Goal: Register for event/course: Register for event/course

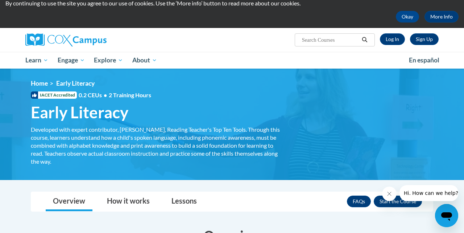
scroll to position [25, 0]
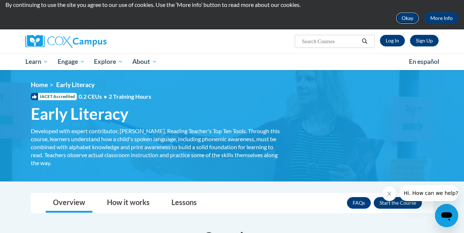
click at [406, 17] on button "Okay" at bounding box center [407, 18] width 23 height 12
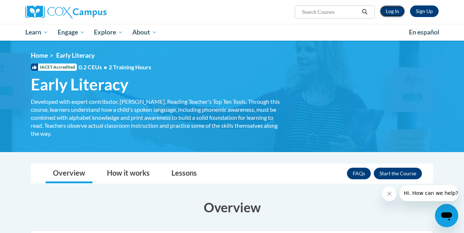
click at [389, 10] on link "Log In" at bounding box center [392, 11] width 25 height 12
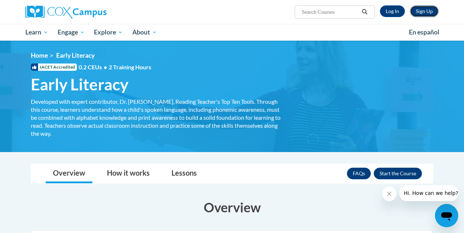
click at [415, 12] on link "Sign Up" at bounding box center [424, 11] width 29 height 12
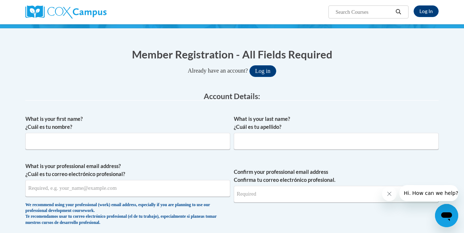
scroll to position [62, 0]
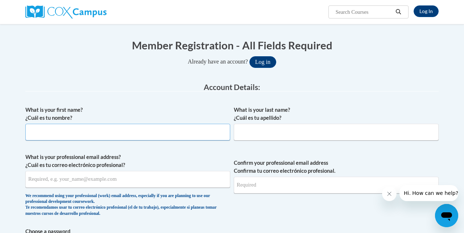
click at [142, 132] on input "What is your first name? ¿Cuál es tu nombre?" at bounding box center [127, 132] width 205 height 17
type input "Tara"
type input "Deal"
type input "taradeal6@gmail.com"
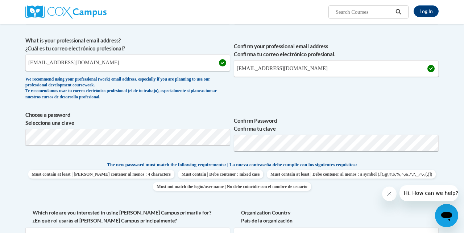
scroll to position [193, 0]
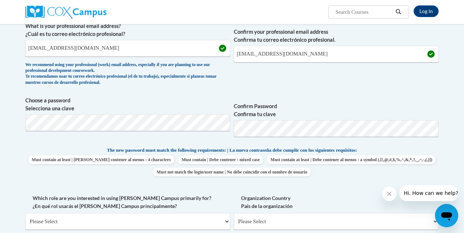
click at [293, 112] on label "Confirm Password Confirma tu clave" at bounding box center [336, 110] width 205 height 16
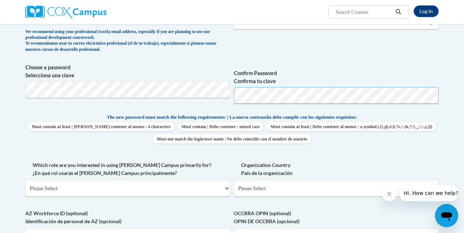
scroll to position [256, 0]
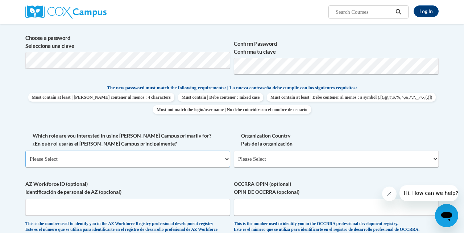
click at [177, 155] on select "Please Select College/University | Colegio/Universidad Community/Nonprofit Part…" at bounding box center [127, 158] width 205 height 17
select select "5a18ea06-2b54-4451-96f2-d152daf9eac5"
click at [25, 150] on select "Please Select College/University | Colegio/Universidad Community/Nonprofit Part…" at bounding box center [127, 158] width 205 height 17
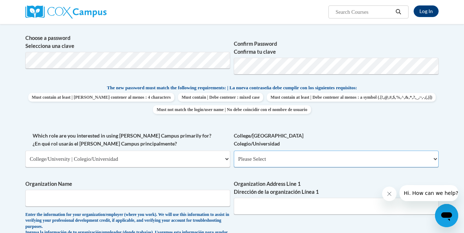
click at [256, 158] on select "Please Select College/University Staff | Empleado universitario College/Univers…" at bounding box center [336, 158] width 205 height 17
select select "99b32b07-cffc-426c-8bf6-0cd77760d84b"
click at [234, 150] on select "Please Select College/University Staff | Empleado universitario College/Univers…" at bounding box center [336, 158] width 205 height 17
click at [186, 204] on input "Organization Name" at bounding box center [127, 198] width 205 height 17
type input "Kennesaw State University"
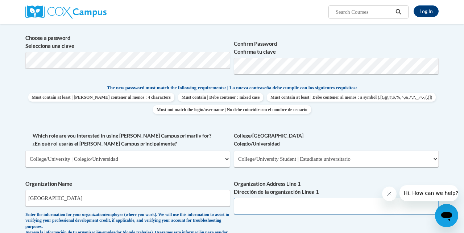
click at [291, 202] on input "Organization Address Line 1 Dirección de la organización Línea 1" at bounding box center [336, 206] width 205 height 17
click at [341, 176] on div "What is your first name? ¿Cuál es tu nombre? Tara What is your last name? ¿Cuál…" at bounding box center [231, 137] width 413 height 457
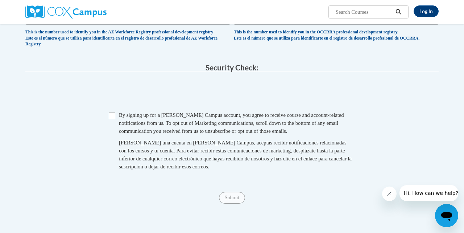
scroll to position [569, 0]
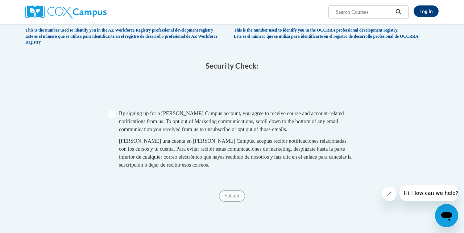
click at [115, 125] on span "Checkbox By signing up for a Cox Campus account, you agree to receive course an…" at bounding box center [232, 142] width 246 height 67
click at [113, 117] on input "Checkbox" at bounding box center [112, 114] width 7 height 7
checkbox input "true"
click at [229, 202] on input "Submit" at bounding box center [232, 196] width 26 height 12
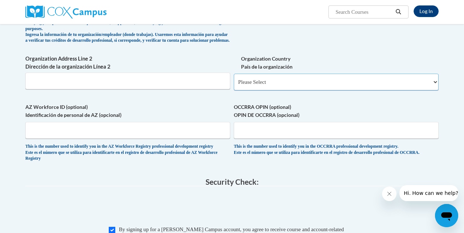
click at [278, 86] on select "Please Select United States | Estados Unidos Outside of the United States | Fue…" at bounding box center [336, 82] width 205 height 17
select select "ad49bcad-a171-4b2e-b99c-48b446064914"
click at [234, 79] on select "Please Select United States | Estados Unidos Outside of the United States | Fue…" at bounding box center [336, 82] width 205 height 17
select select
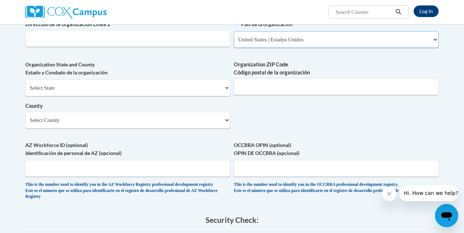
scroll to position [497, 0]
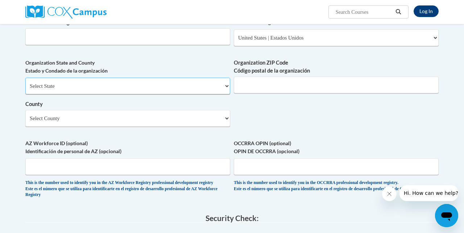
click at [202, 89] on select "Select State Alabama Alaska Arizona Arkansas California Colorado Connecticut De…" at bounding box center [127, 86] width 205 height 17
select select "Georgia"
click at [25, 83] on select "Select State Alabama Alaska Arizona Arkansas California Colorado Connecticut De…" at bounding box center [127, 86] width 205 height 17
click at [268, 88] on input "Organization ZIP Code Código postal de la organización" at bounding box center [336, 84] width 205 height 17
click at [220, 123] on select "Select County Appling Atkinson Bacon Baker Baldwin Banks Barrow Bartow Ben Hill…" at bounding box center [127, 118] width 205 height 17
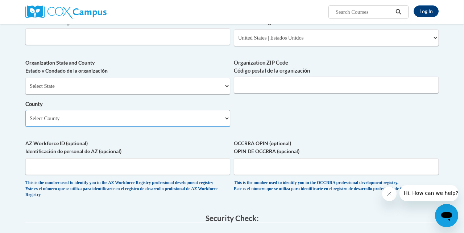
select select "Cobb"
click at [25, 116] on select "Select County Appling Atkinson Bacon Baker Baldwin Banks Barrow Bartow Ben Hill…" at bounding box center [127, 118] width 205 height 17
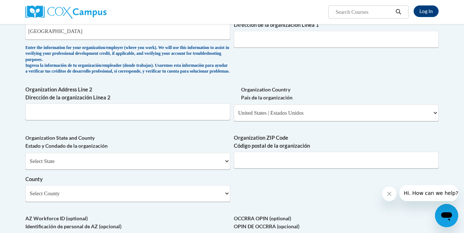
scroll to position [422, 0]
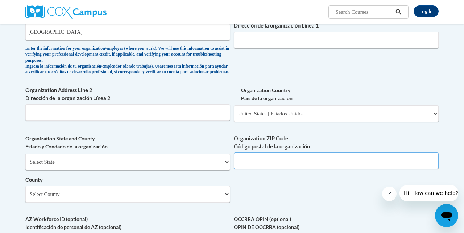
click at [253, 165] on input "Organization ZIP Code Código postal de la organización" at bounding box center [336, 160] width 205 height 17
type input "30144"
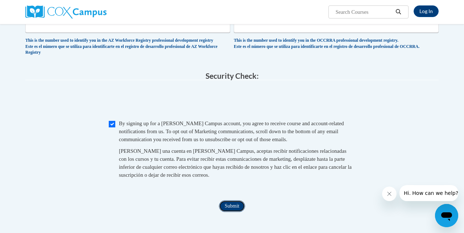
click at [232, 212] on input "Submit" at bounding box center [232, 206] width 26 height 12
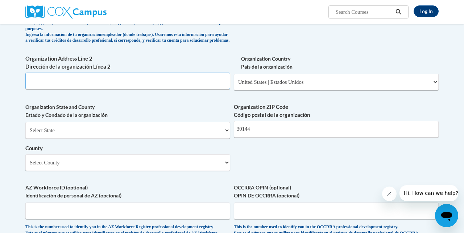
click at [207, 89] on input "Organization Address Line 2 Dirección de la organización Línea 2" at bounding box center [127, 80] width 205 height 17
type input "1"
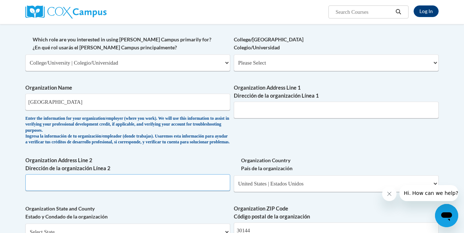
scroll to position [347, 0]
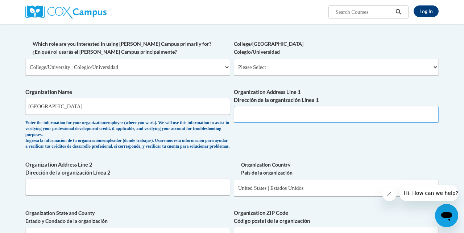
click at [260, 116] on input "Organization Address Line 1 Dirección de la organización Línea 1" at bounding box center [336, 114] width 205 height 17
type input "1000 Chastain Rd NW"
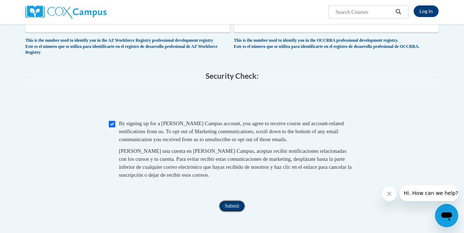
click at [232, 212] on input "Submit" at bounding box center [232, 206] width 26 height 12
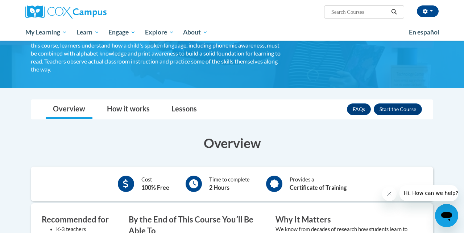
scroll to position [66, 0]
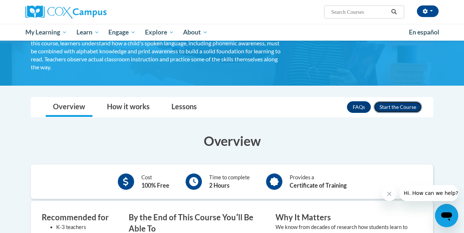
click at [393, 108] on button "Enroll" at bounding box center [398, 107] width 48 height 12
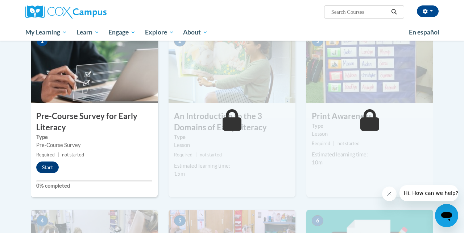
scroll to position [141, 0]
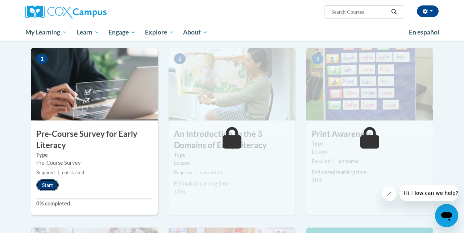
click at [55, 182] on button "Start" at bounding box center [47, 185] width 22 height 12
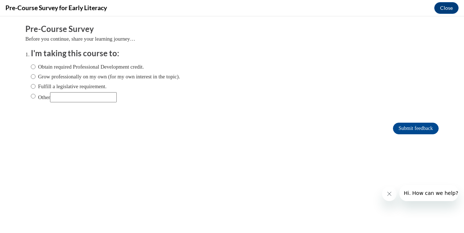
scroll to position [0, 0]
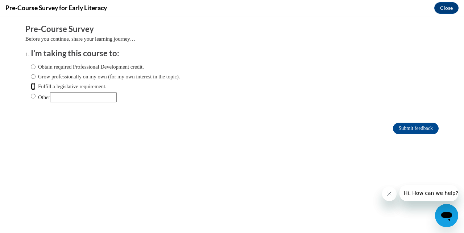
click at [33, 86] on input "Fulfill a legislative requirement." at bounding box center [33, 86] width 5 height 8
radio input "true"
click at [36, 85] on label "Fulfill a legislative requirement." at bounding box center [69, 86] width 76 height 8
click at [36, 85] on input "Fulfill a legislative requirement." at bounding box center [33, 86] width 5 height 8
click at [36, 94] on label "Other" at bounding box center [74, 97] width 86 height 10
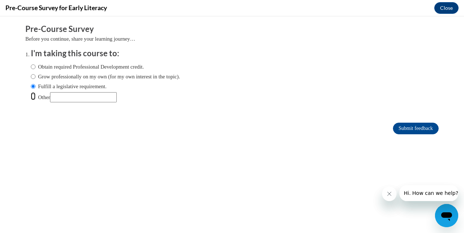
click at [36, 94] on input "Other" at bounding box center [33, 96] width 5 height 8
radio input "true"
click at [34, 87] on input "Fulfill a legislative requirement." at bounding box center [33, 86] width 5 height 8
radio input "true"
click at [402, 130] on input "Submit feedback" at bounding box center [416, 129] width 46 height 12
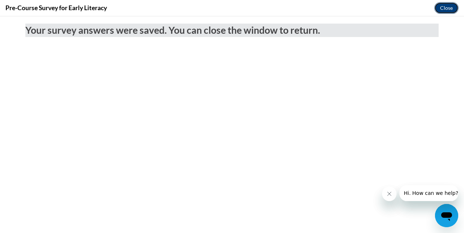
click at [446, 7] on button "Close" at bounding box center [446, 8] width 24 height 12
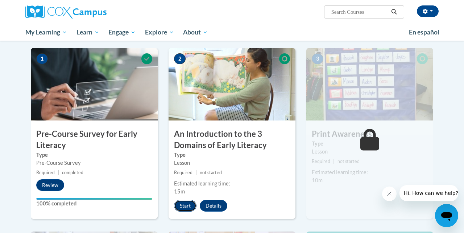
click at [187, 205] on button "Start" at bounding box center [185, 206] width 22 height 12
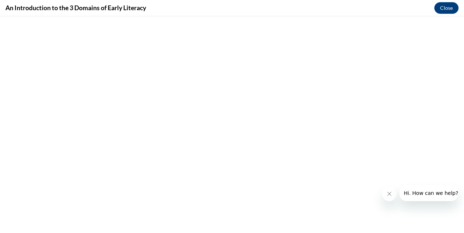
click at [392, 193] on button "Close message from company" at bounding box center [389, 193] width 14 height 14
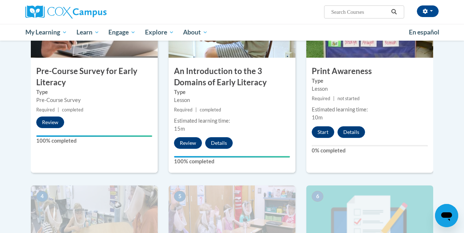
scroll to position [227, 0]
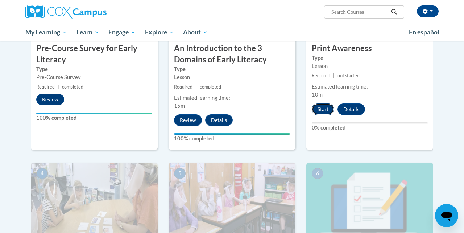
click at [321, 111] on button "Start" at bounding box center [323, 109] width 22 height 12
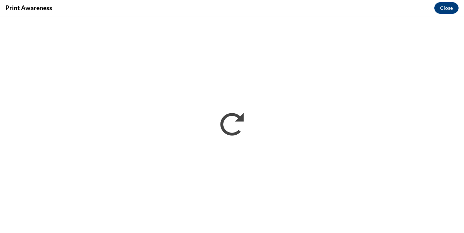
scroll to position [0, 0]
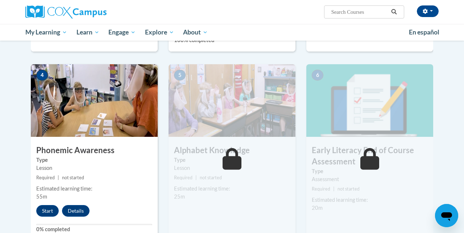
scroll to position [342, 0]
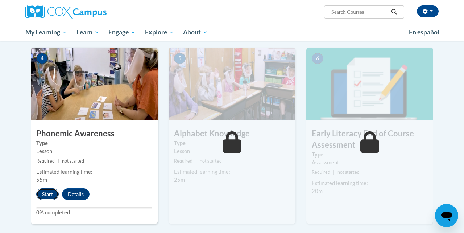
click at [50, 194] on button "Start" at bounding box center [47, 194] width 22 height 12
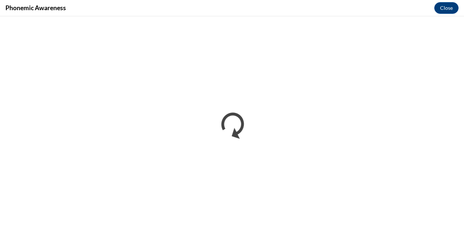
scroll to position [0, 0]
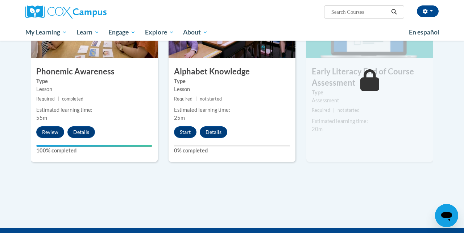
scroll to position [410, 0]
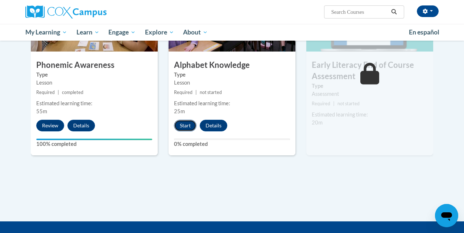
click at [187, 124] on button "Start" at bounding box center [185, 126] width 22 height 12
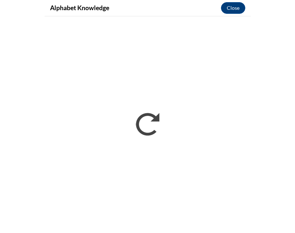
scroll to position [399, 0]
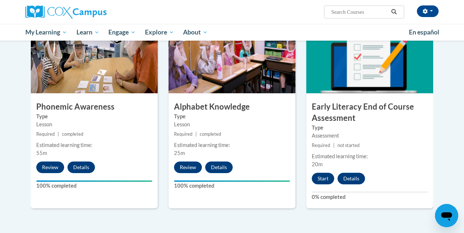
scroll to position [370, 0]
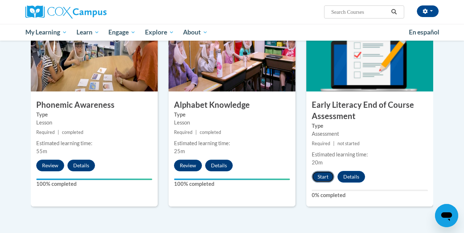
click at [294, 177] on button "Start" at bounding box center [323, 177] width 22 height 12
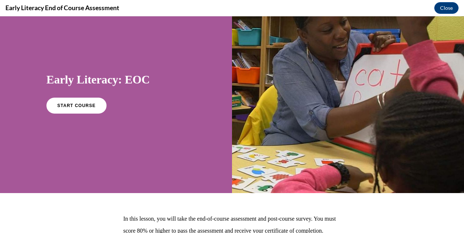
scroll to position [0, 0]
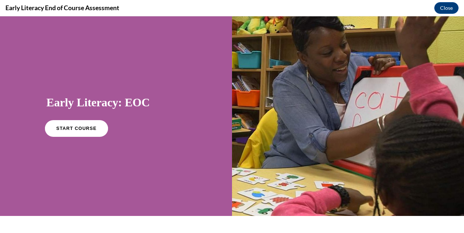
click at [84, 126] on span "START COURSE" at bounding box center [76, 128] width 40 height 5
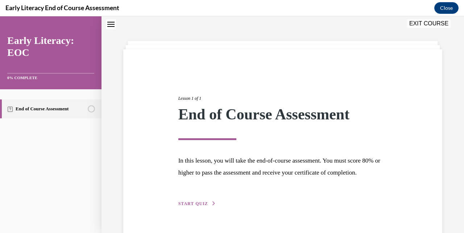
scroll to position [40, 0]
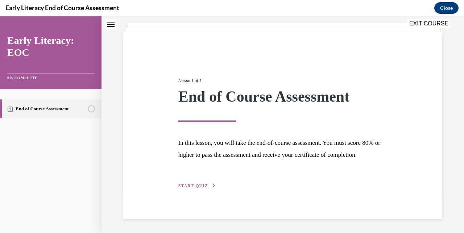
click at [203, 183] on span "START QUIZ" at bounding box center [193, 185] width 30 height 5
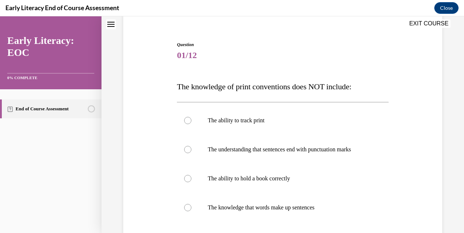
scroll to position [71, 0]
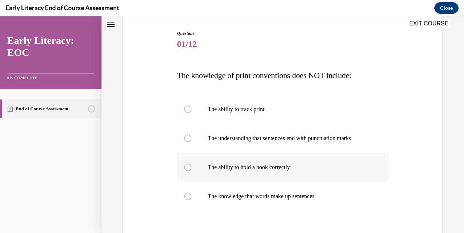
click at [235, 165] on p "The ability to hold a book correctly" at bounding box center [289, 166] width 162 height 7
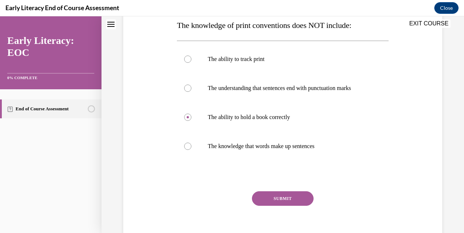
click at [285, 195] on button "SUBMIT" at bounding box center [283, 198] width 62 height 14
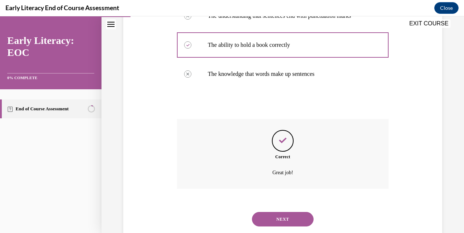
scroll to position [212, 0]
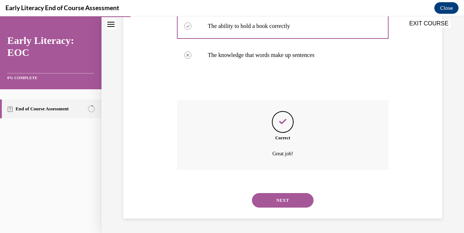
click at [282, 198] on button "NEXT" at bounding box center [283, 200] width 62 height 14
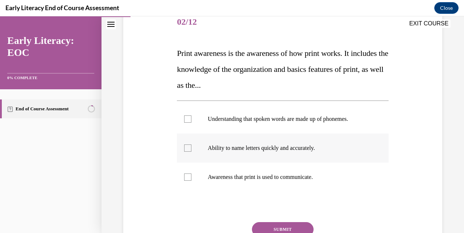
scroll to position [111, 0]
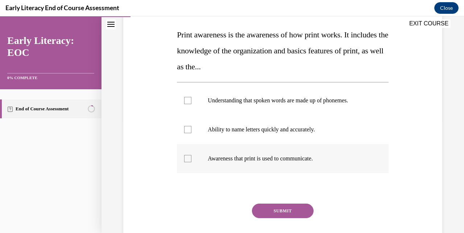
click at [257, 151] on div at bounding box center [282, 158] width 211 height 29
click at [286, 209] on button "SUBMIT" at bounding box center [283, 210] width 62 height 14
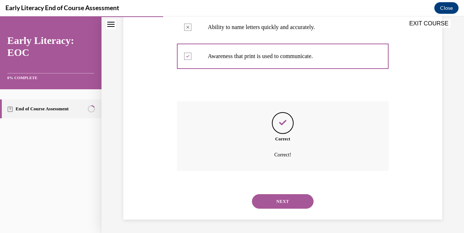
scroll to position [215, 0]
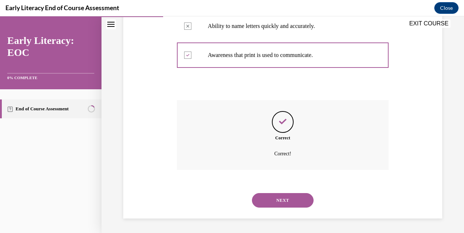
click at [281, 196] on button "NEXT" at bounding box center [283, 200] width 62 height 14
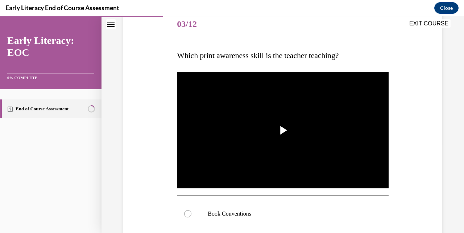
scroll to position [90, 0]
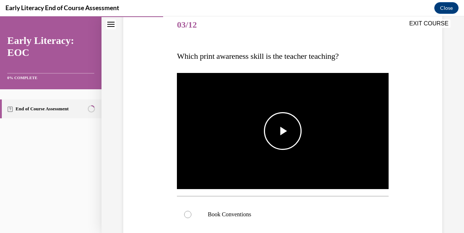
click at [283, 131] on span "Video player" at bounding box center [283, 131] width 0 height 0
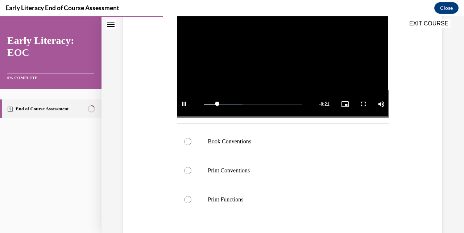
scroll to position [164, 0]
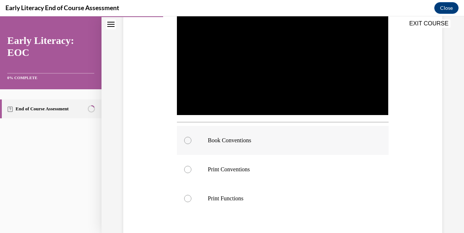
click at [277, 146] on div at bounding box center [282, 140] width 211 height 29
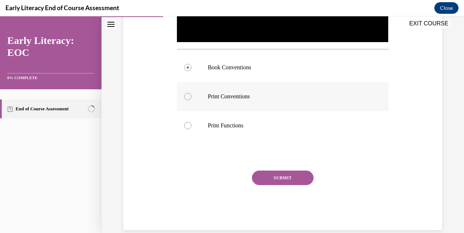
click at [279, 171] on button "SUBMIT" at bounding box center [283, 177] width 62 height 14
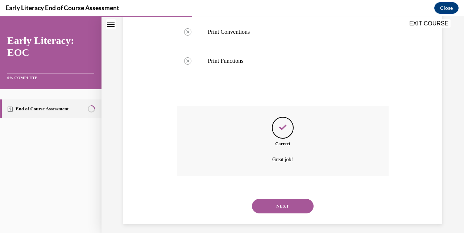
scroll to position [307, 0]
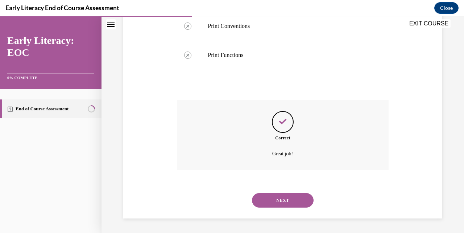
click at [277, 202] on button "NEXT" at bounding box center [283, 200] width 62 height 14
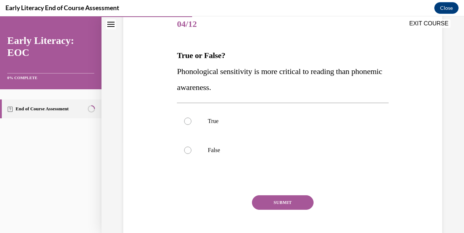
scroll to position [92, 0]
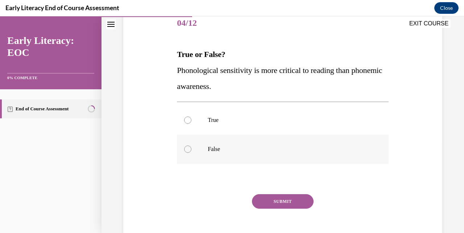
click at [213, 141] on div at bounding box center [282, 148] width 211 height 29
click at [294, 200] on button "SUBMIT" at bounding box center [283, 201] width 62 height 14
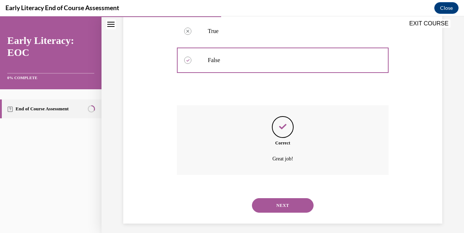
scroll to position [186, 0]
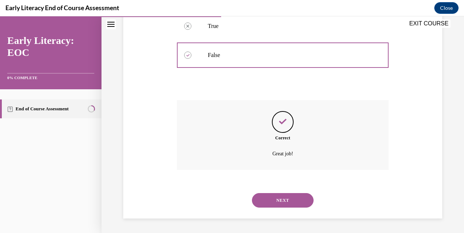
click at [279, 202] on button "NEXT" at bounding box center [283, 200] width 62 height 14
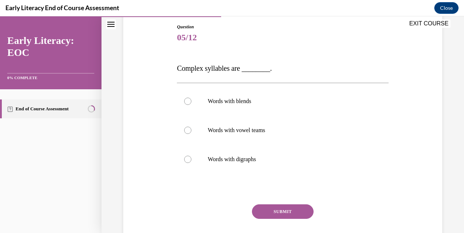
scroll to position [84, 0]
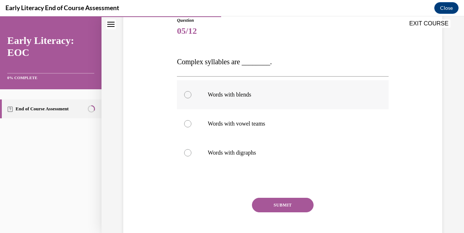
click at [262, 98] on p "Words with blends" at bounding box center [289, 94] width 162 height 7
click at [283, 203] on button "SUBMIT" at bounding box center [283, 205] width 62 height 14
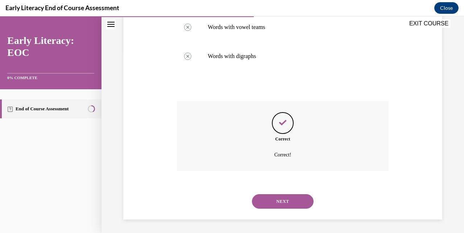
scroll to position [181, 0]
click at [282, 198] on button "NEXT" at bounding box center [283, 200] width 62 height 14
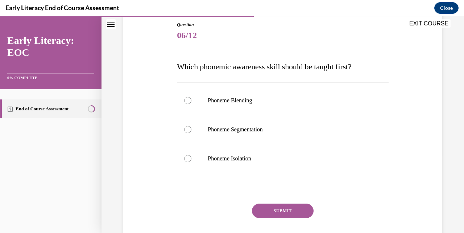
scroll to position [80, 0]
click at [289, 162] on div at bounding box center [282, 158] width 211 height 29
click at [283, 208] on button "SUBMIT" at bounding box center [283, 210] width 62 height 14
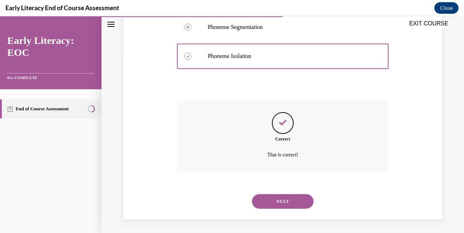
scroll to position [183, 0]
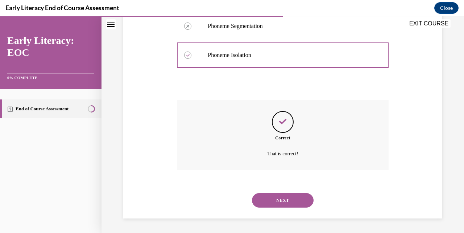
click at [283, 201] on button "NEXT" at bounding box center [283, 200] width 62 height 14
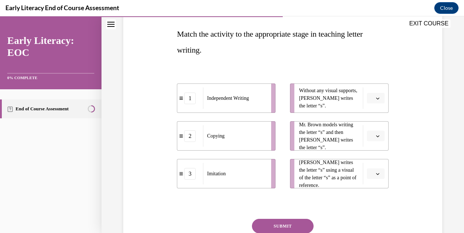
scroll to position [112, 0]
click at [294, 135] on icon "button" at bounding box center [378, 136] width 4 height 4
click at [294, 192] on div "3" at bounding box center [375, 195] width 18 height 14
click at [294, 99] on icon "button" at bounding box center [378, 99] width 4 height 4
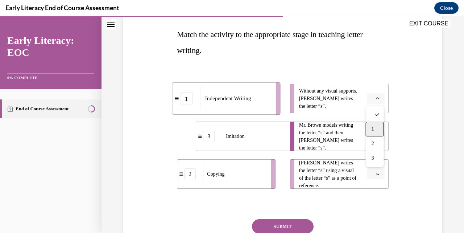
click at [294, 129] on span "1" at bounding box center [373, 129] width 3 height 6
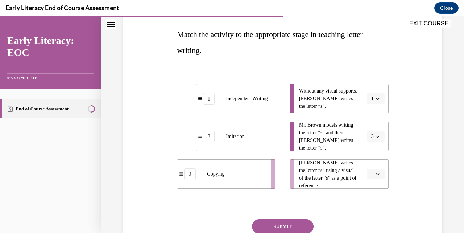
click at [294, 173] on icon "button" at bounding box center [378, 174] width 4 height 4
click at [294, 142] on div "2" at bounding box center [375, 143] width 18 height 14
click at [294, 136] on icon "button" at bounding box center [378, 136] width 4 height 4
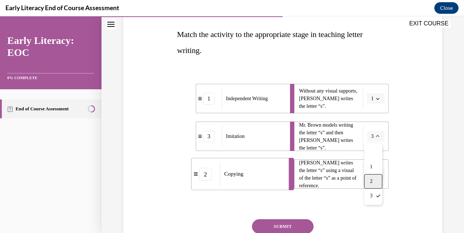
click at [294, 177] on div "2" at bounding box center [373, 181] width 18 height 14
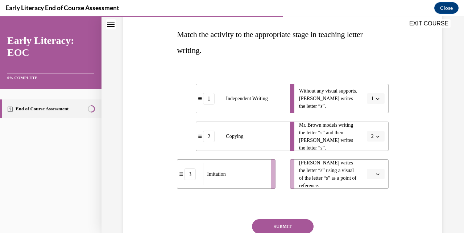
click at [294, 171] on button "button" at bounding box center [376, 174] width 18 height 11
click at [294, 157] on div "3" at bounding box center [375, 157] width 18 height 14
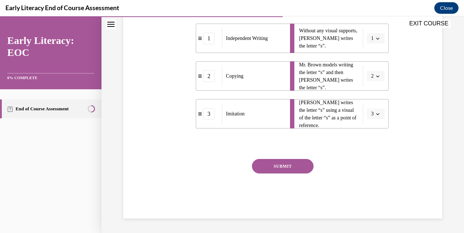
click at [294, 164] on button "SUBMIT" at bounding box center [283, 166] width 62 height 14
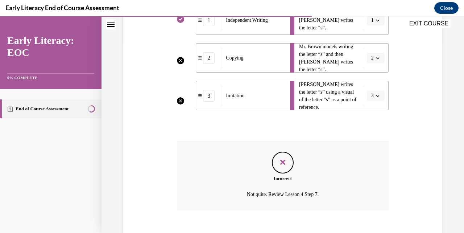
scroll to position [231, 0]
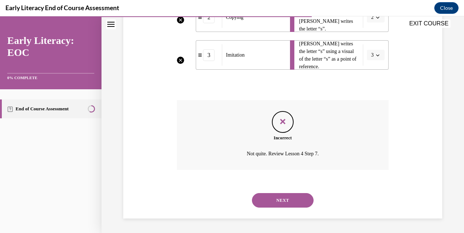
click at [286, 125] on icon "Feedback" at bounding box center [282, 121] width 11 height 11
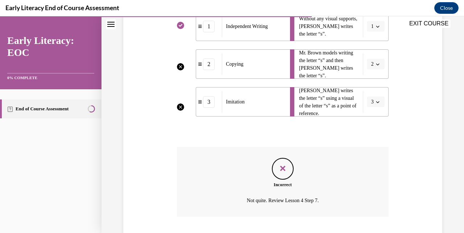
scroll to position [158, 0]
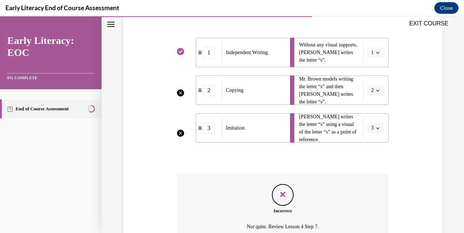
click at [294, 127] on li "[PERSON_NAME] writes the letter “s” using a visual of the letter “s” as a point…" at bounding box center [339, 127] width 99 height 29
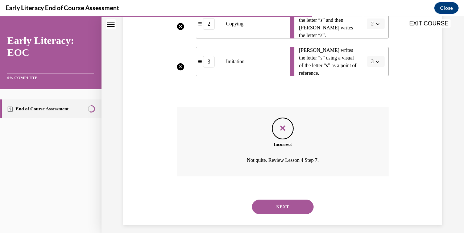
scroll to position [231, 0]
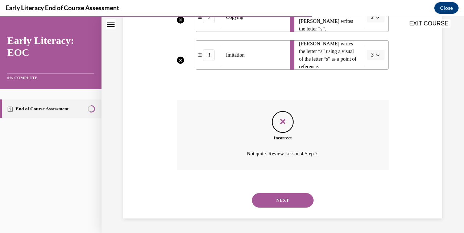
click at [283, 196] on button "NEXT" at bounding box center [283, 200] width 62 height 14
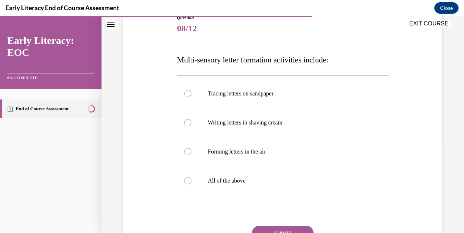
scroll to position [98, 0]
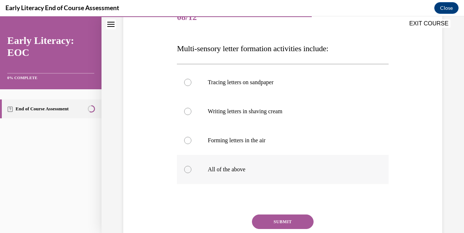
click at [240, 174] on div at bounding box center [282, 169] width 211 height 29
click at [284, 219] on button "SUBMIT" at bounding box center [283, 221] width 62 height 14
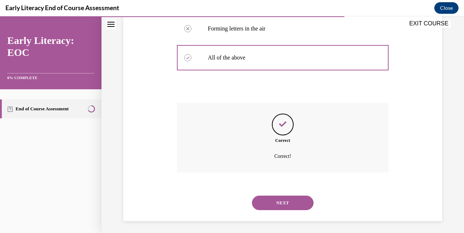
scroll to position [212, 0]
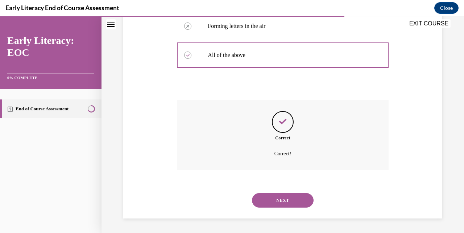
click at [279, 196] on button "NEXT" at bounding box center [283, 200] width 62 height 14
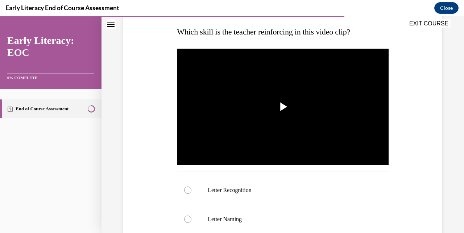
scroll to position [121, 0]
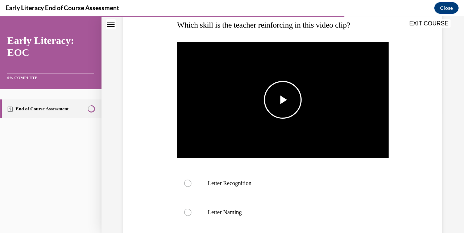
click at [283, 100] on span "Video player" at bounding box center [283, 100] width 0 height 0
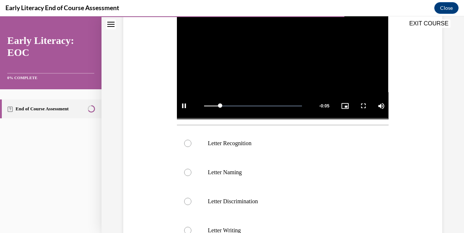
scroll to position [152, 0]
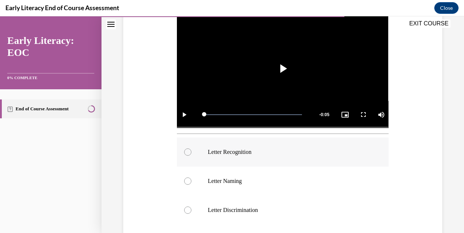
click at [285, 158] on div at bounding box center [282, 151] width 211 height 29
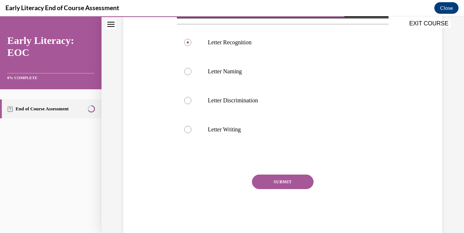
click at [284, 180] on button "SUBMIT" at bounding box center [283, 181] width 62 height 14
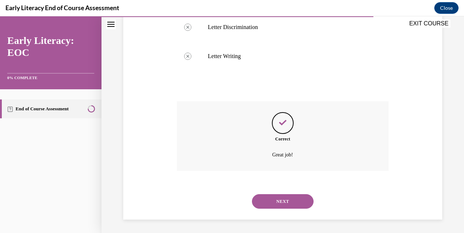
scroll to position [336, 0]
click at [285, 199] on button "NEXT" at bounding box center [283, 200] width 62 height 14
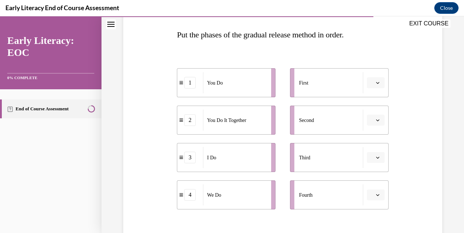
scroll to position [110, 0]
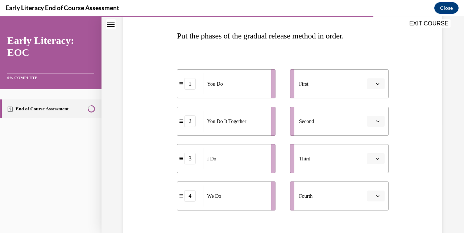
click at [294, 82] on button "button" at bounding box center [376, 83] width 18 height 11
click at [294, 138] on div "3" at bounding box center [375, 143] width 18 height 14
click at [294, 193] on span "button" at bounding box center [377, 195] width 5 height 5
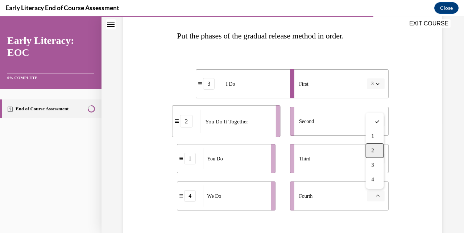
click at [294, 148] on div "2" at bounding box center [375, 150] width 18 height 14
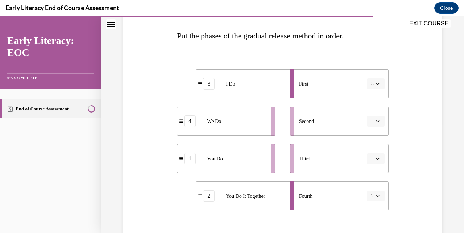
click at [294, 192] on span "2" at bounding box center [372, 195] width 3 height 7
click at [294, 125] on div at bounding box center [373, 121] width 18 height 14
click at [190, 125] on div "4" at bounding box center [190, 121] width 12 height 12
click at [294, 119] on button "button" at bounding box center [376, 121] width 18 height 11
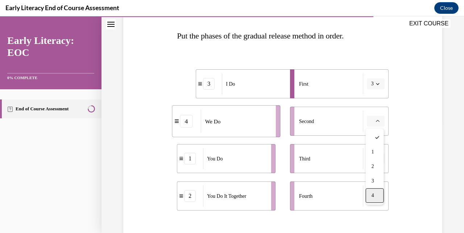
click at [294, 192] on div "4" at bounding box center [375, 195] width 18 height 14
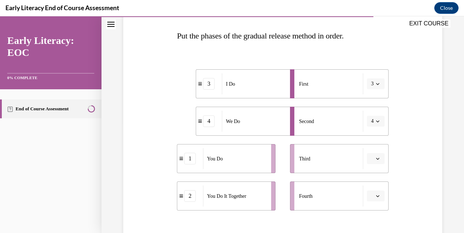
click at [294, 195] on button "button" at bounding box center [376, 195] width 18 height 11
click at [294, 190] on div "Question 10/12 Put the phases of the gradual release method in order. 3 I Do 4 …" at bounding box center [282, 134] width 323 height 331
click at [294, 157] on icon "button" at bounding box center [378, 159] width 4 height 4
click at [294, 117] on div "2" at bounding box center [375, 113] width 18 height 14
click at [294, 195] on span "button" at bounding box center [377, 195] width 5 height 5
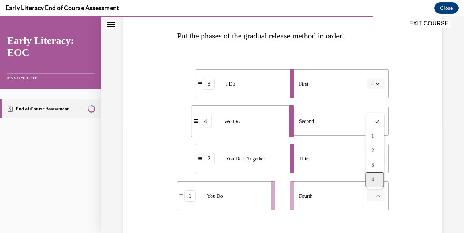
click at [294, 179] on div "4" at bounding box center [375, 179] width 18 height 14
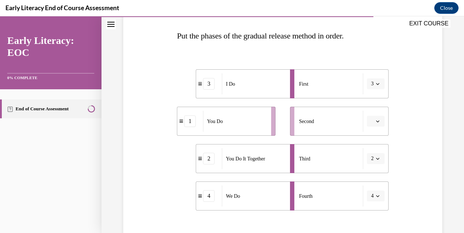
click at [294, 194] on icon "button" at bounding box center [378, 196] width 4 height 4
click at [294, 140] on div "1" at bounding box center [373, 136] width 18 height 14
click at [294, 120] on icon "button" at bounding box center [378, 121] width 4 height 4
click at [294, 191] on div "4" at bounding box center [375, 195] width 18 height 14
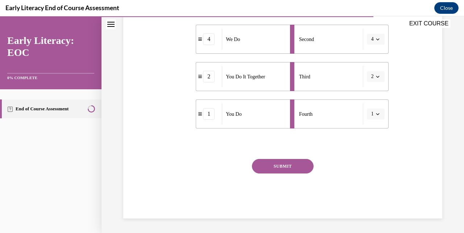
click at [286, 168] on button "SUBMIT" at bounding box center [283, 166] width 62 height 14
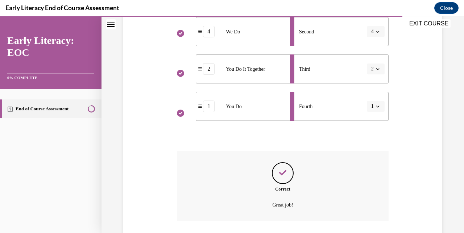
scroll to position [251, 0]
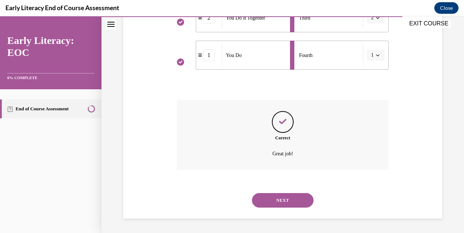
click at [282, 197] on button "NEXT" at bounding box center [283, 200] width 62 height 14
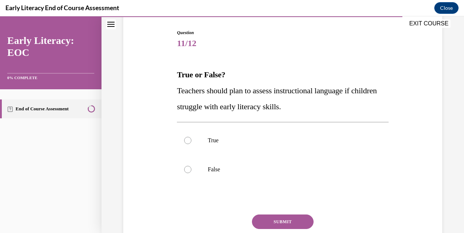
scroll to position [81, 0]
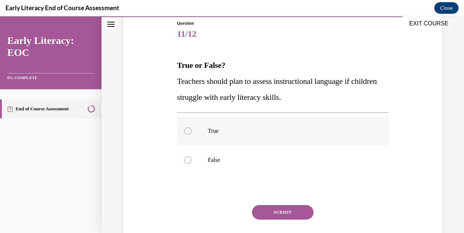
click at [249, 138] on div at bounding box center [282, 130] width 211 height 29
click at [283, 210] on button "SUBMIT" at bounding box center [283, 212] width 62 height 14
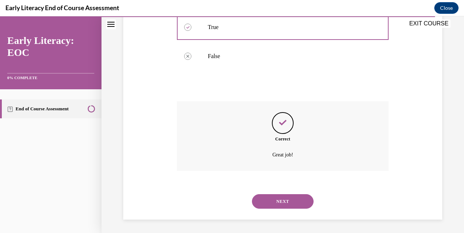
scroll to position [186, 0]
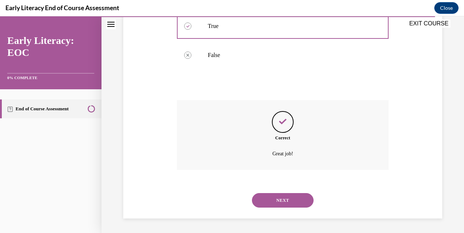
click at [281, 201] on button "NEXT" at bounding box center [283, 200] width 62 height 14
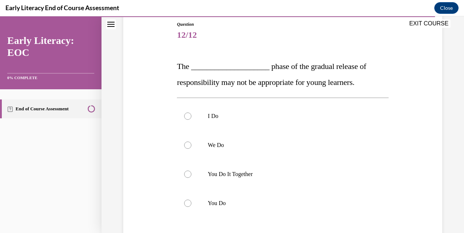
scroll to position [80, 0]
click at [247, 111] on div at bounding box center [282, 115] width 211 height 29
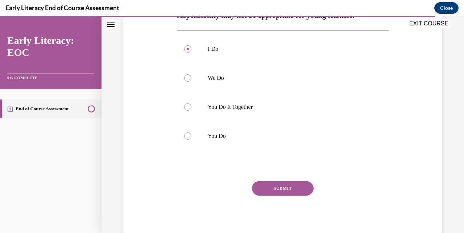
click at [281, 183] on button "SUBMIT" at bounding box center [283, 188] width 62 height 14
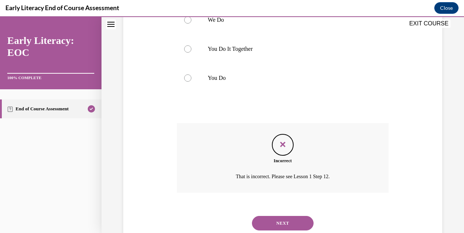
scroll to position [228, 0]
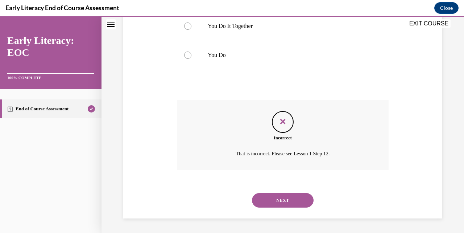
click at [282, 203] on button "NEXT" at bounding box center [283, 200] width 62 height 14
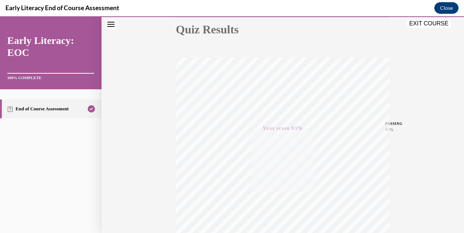
scroll to position [82, 0]
click at [280, 206] on icon "button" at bounding box center [283, 209] width 26 height 8
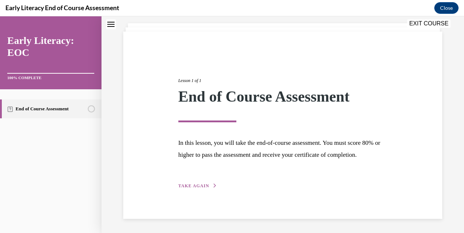
click at [213, 185] on icon "button" at bounding box center [215, 185] width 4 height 4
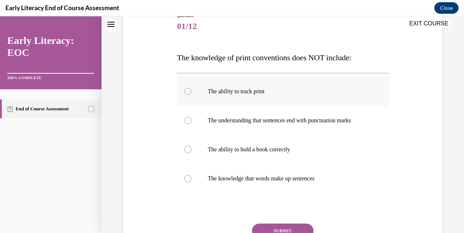
scroll to position [95, 0]
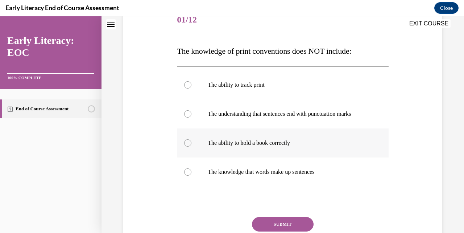
click at [285, 141] on p "The ability to hold a book correctly" at bounding box center [289, 142] width 162 height 7
click at [279, 226] on button "SUBMIT" at bounding box center [283, 224] width 62 height 14
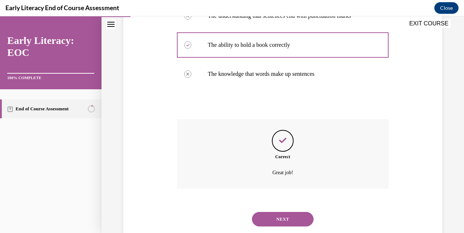
scroll to position [212, 0]
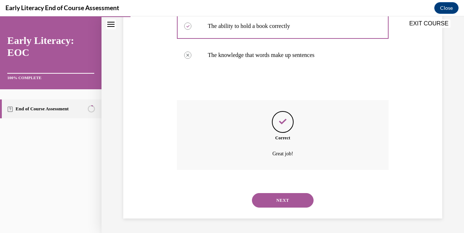
click at [282, 195] on button "NEXT" at bounding box center [283, 200] width 62 height 14
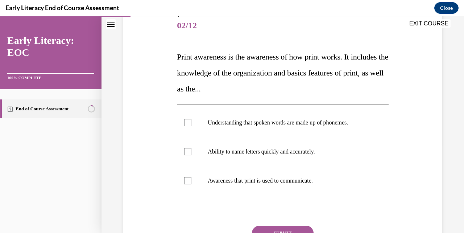
scroll to position [95, 0]
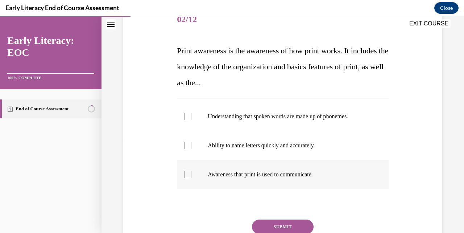
click at [282, 180] on div at bounding box center [282, 174] width 211 height 29
click at [276, 119] on p "Understanding that spoken words are made up of phonemes." at bounding box center [289, 116] width 162 height 7
click at [294, 168] on div at bounding box center [282, 174] width 211 height 29
click at [285, 179] on div at bounding box center [282, 174] width 211 height 29
click at [292, 119] on p "Understanding that spoken words are made up of phonemes." at bounding box center [289, 116] width 162 height 7
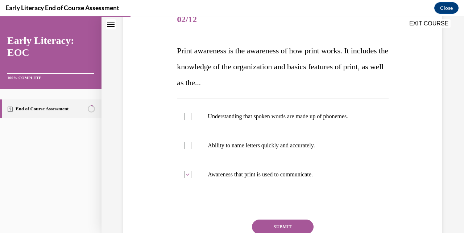
click at [287, 221] on button "SUBMIT" at bounding box center [283, 226] width 62 height 14
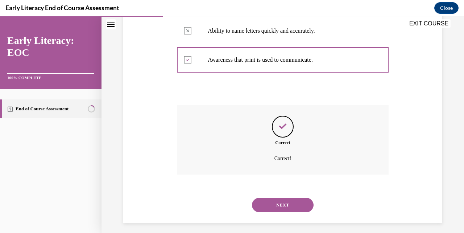
scroll to position [215, 0]
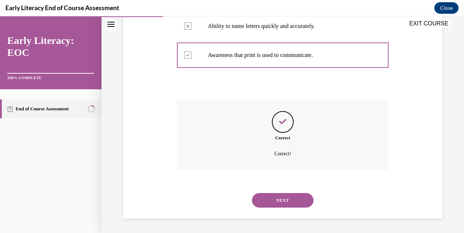
click at [285, 200] on button "NEXT" at bounding box center [283, 200] width 62 height 14
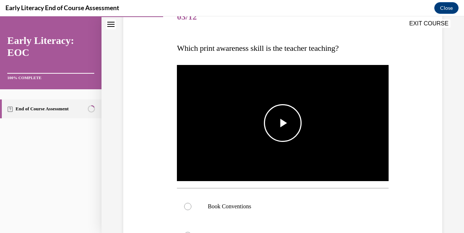
click at [283, 123] on span "Video player" at bounding box center [283, 123] width 0 height 0
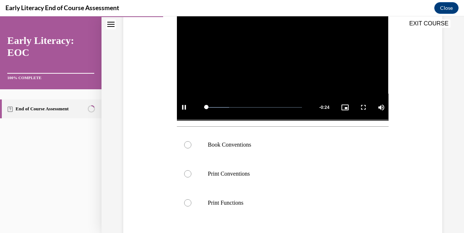
scroll to position [178, 0]
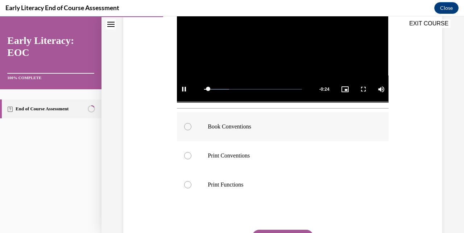
click at [268, 128] on p "Book Conventions" at bounding box center [289, 126] width 162 height 7
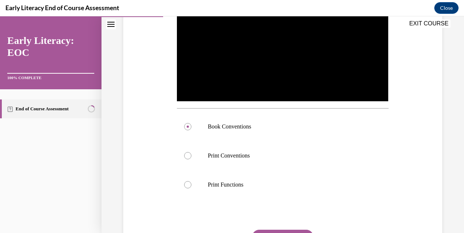
click at [280, 229] on button "SUBMIT" at bounding box center [283, 236] width 62 height 14
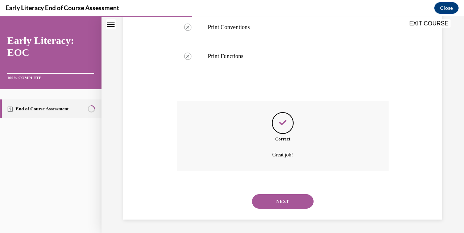
scroll to position [307, 0]
click at [281, 199] on button "NEXT" at bounding box center [283, 200] width 62 height 14
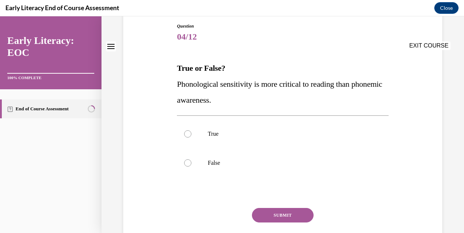
scroll to position [113, 0]
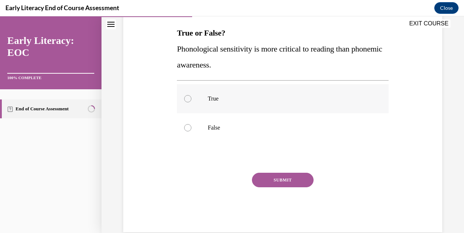
click at [283, 90] on div at bounding box center [282, 98] width 211 height 29
click at [245, 130] on p "False" at bounding box center [289, 127] width 162 height 7
click at [282, 183] on button "SUBMIT" at bounding box center [283, 180] width 62 height 14
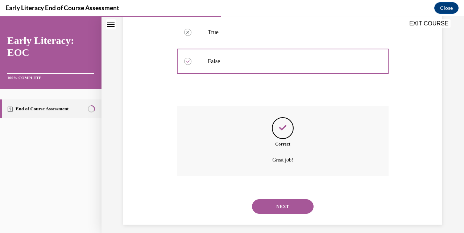
scroll to position [186, 0]
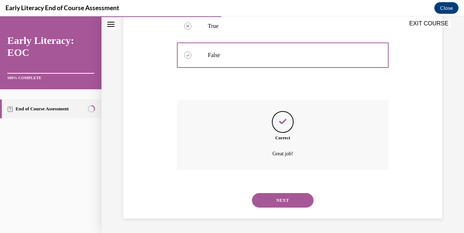
click at [285, 203] on button "NEXT" at bounding box center [283, 200] width 62 height 14
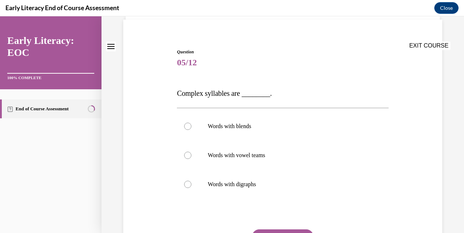
scroll to position [74, 0]
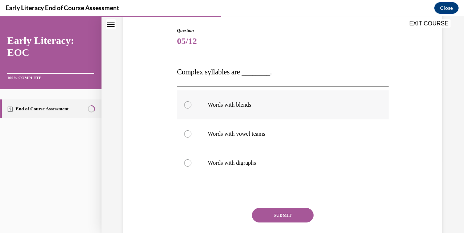
click at [285, 110] on div at bounding box center [282, 104] width 211 height 29
click at [277, 213] on button "SUBMIT" at bounding box center [283, 215] width 62 height 14
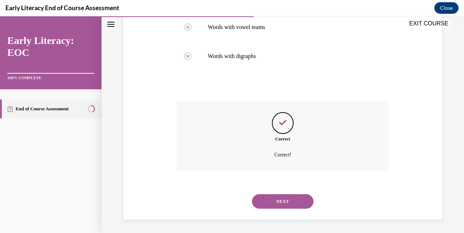
scroll to position [181, 0]
click at [284, 194] on button "NEXT" at bounding box center [283, 200] width 62 height 14
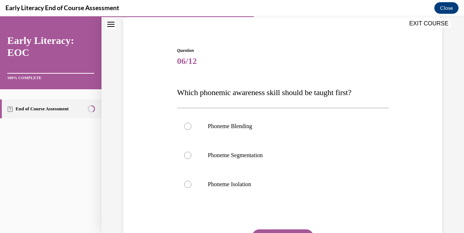
scroll to position [60, 0]
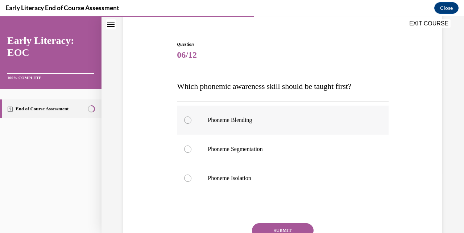
click at [284, 124] on div at bounding box center [282, 119] width 211 height 29
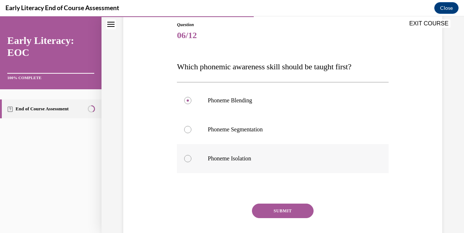
scroll to position [80, 0]
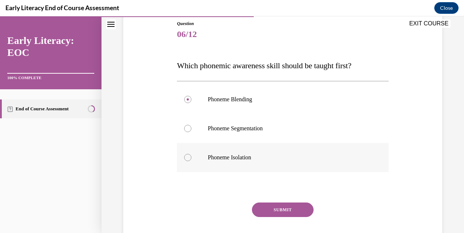
click at [275, 155] on p "Phoneme Isolation" at bounding box center [289, 157] width 162 height 7
click at [278, 207] on button "SUBMIT" at bounding box center [283, 209] width 62 height 14
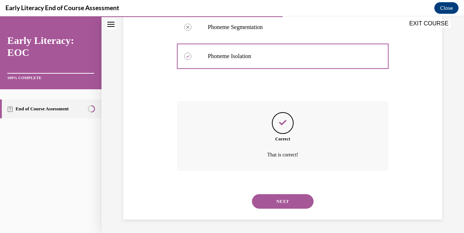
scroll to position [183, 0]
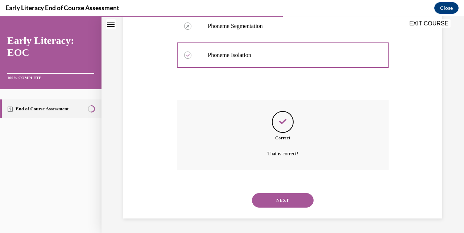
click at [283, 196] on button "NEXT" at bounding box center [283, 200] width 62 height 14
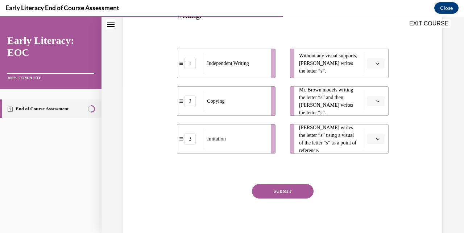
scroll to position [149, 0]
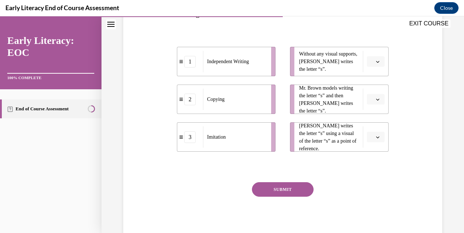
click at [294, 62] on span "button" at bounding box center [377, 61] width 5 height 5
click at [294, 92] on div "1" at bounding box center [375, 92] width 18 height 14
click at [294, 95] on button "button" at bounding box center [376, 99] width 18 height 11
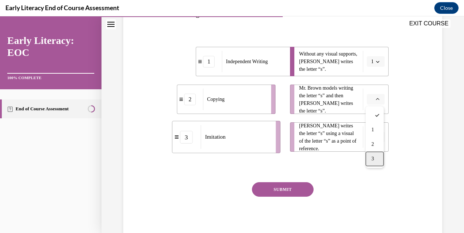
click at [294, 158] on div "3" at bounding box center [375, 159] width 18 height 14
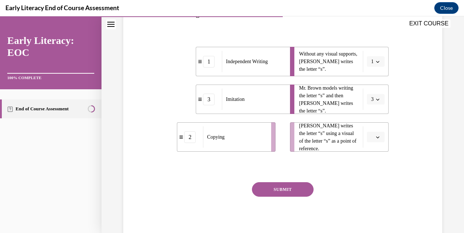
click at [294, 137] on icon "button" at bounding box center [378, 137] width 4 height 4
click at [294, 178] on div "2" at bounding box center [375, 182] width 18 height 14
click at [287, 191] on button "SUBMIT" at bounding box center [283, 189] width 62 height 14
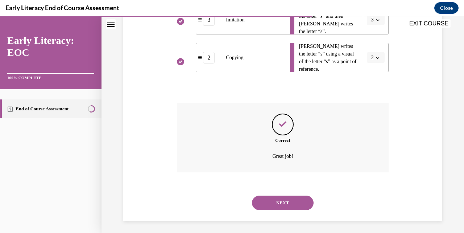
scroll to position [231, 0]
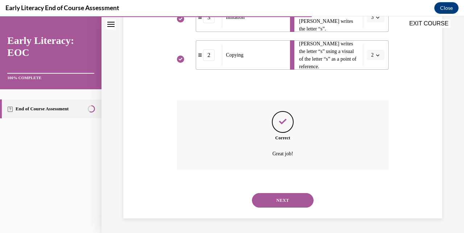
click at [285, 201] on button "NEXT" at bounding box center [283, 200] width 62 height 14
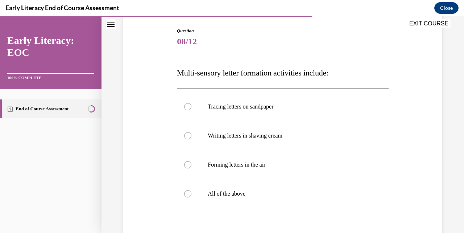
scroll to position [78, 0]
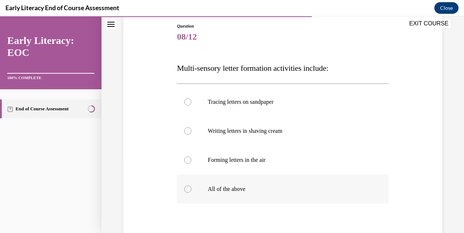
click at [267, 195] on div at bounding box center [282, 188] width 211 height 29
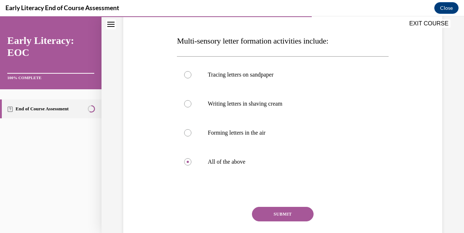
click at [280, 211] on button "SUBMIT" at bounding box center [283, 214] width 62 height 14
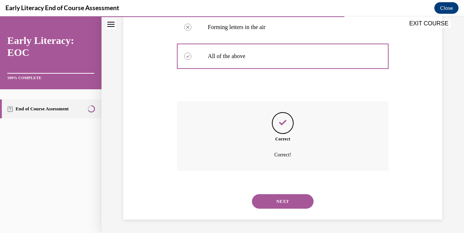
scroll to position [212, 0]
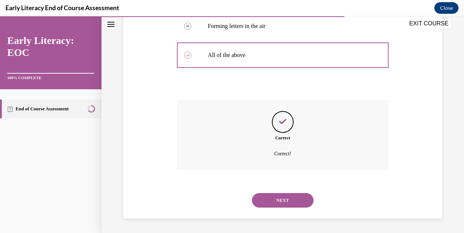
click at [280, 203] on button "NEXT" at bounding box center [283, 200] width 62 height 14
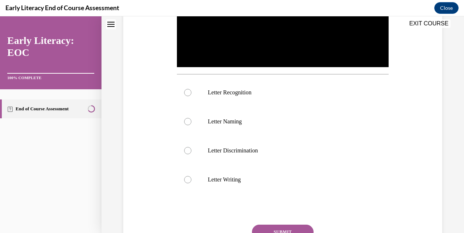
scroll to position [0, 0]
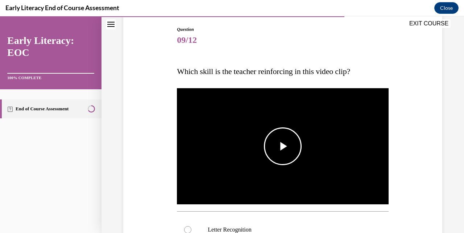
click at [283, 146] on span "Video player" at bounding box center [283, 146] width 0 height 0
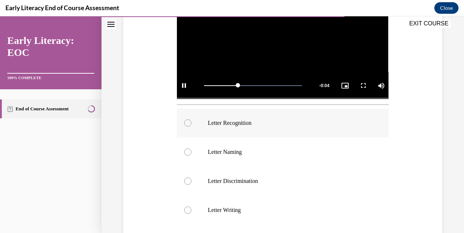
scroll to position [186, 0]
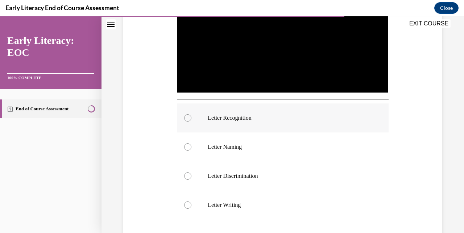
click at [274, 127] on div at bounding box center [282, 117] width 211 height 29
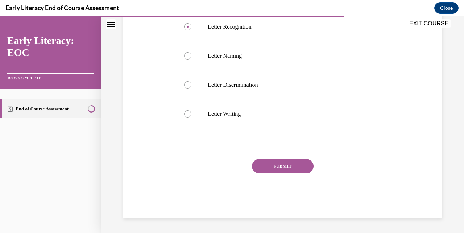
click at [278, 166] on button "SUBMIT" at bounding box center [283, 166] width 62 height 14
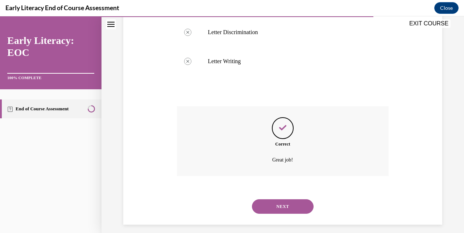
scroll to position [336, 0]
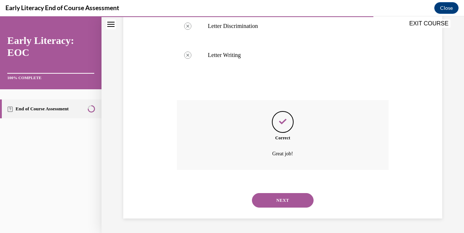
click at [282, 204] on button "NEXT" at bounding box center [283, 200] width 62 height 14
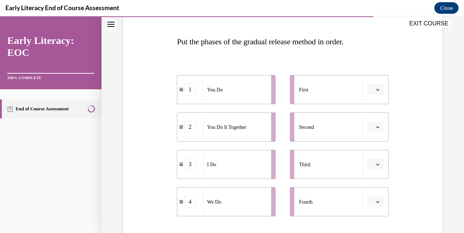
scroll to position [130, 0]
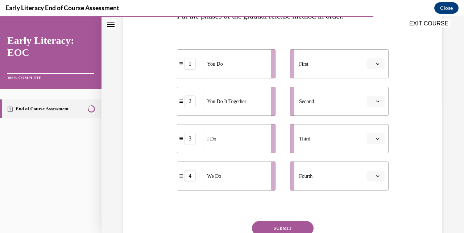
click at [294, 136] on button "button" at bounding box center [376, 138] width 18 height 11
click at [294, 62] on icon "button" at bounding box center [378, 64] width 4 height 4
click at [294, 124] on div "3" at bounding box center [375, 123] width 18 height 14
click at [294, 98] on button "button" at bounding box center [376, 101] width 18 height 11
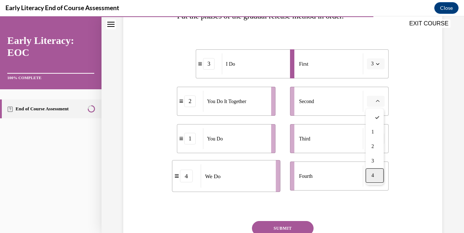
click at [294, 175] on div "4" at bounding box center [375, 175] width 18 height 14
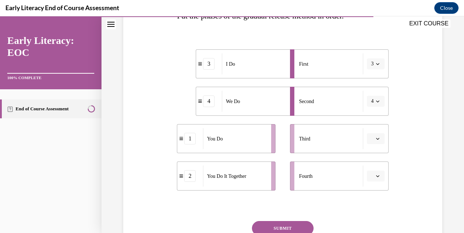
click at [294, 137] on icon "button" at bounding box center [378, 139] width 4 height 4
click at [294, 183] on div "2" at bounding box center [375, 184] width 18 height 14
click at [294, 178] on span "button" at bounding box center [377, 175] width 5 height 5
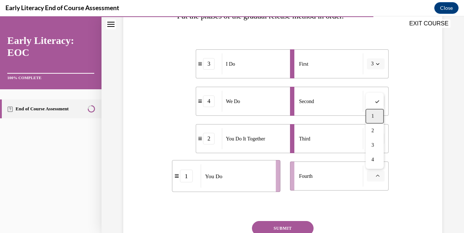
click at [294, 120] on div "1" at bounding box center [375, 116] width 18 height 14
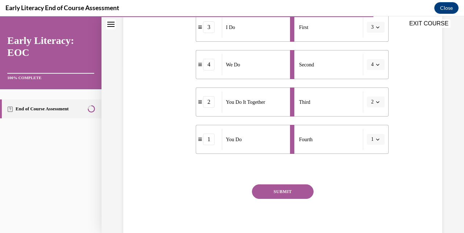
click at [285, 190] on button "SUBMIT" at bounding box center [283, 191] width 62 height 14
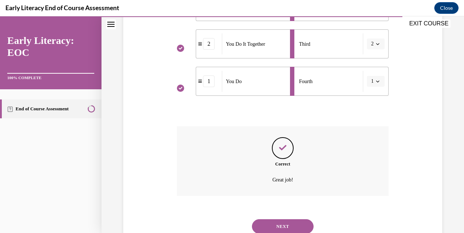
scroll to position [251, 0]
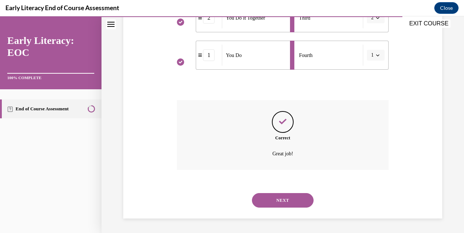
click at [282, 197] on button "NEXT" at bounding box center [283, 200] width 62 height 14
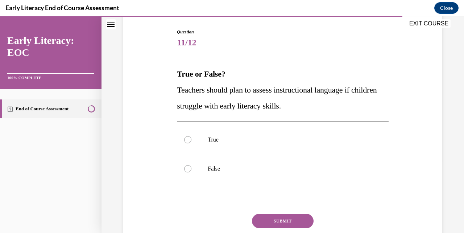
scroll to position [88, 0]
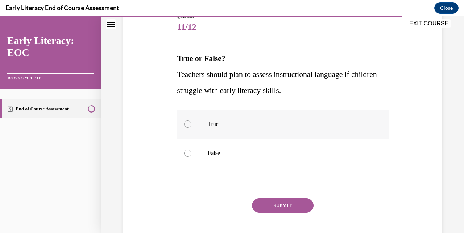
click at [238, 123] on p "True" at bounding box center [289, 123] width 162 height 7
click at [284, 202] on button "SUBMIT" at bounding box center [283, 205] width 62 height 14
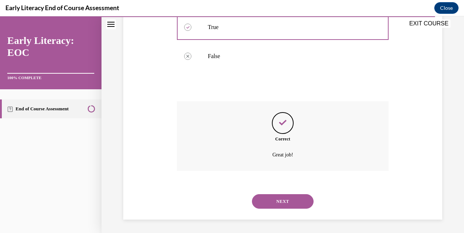
scroll to position [186, 0]
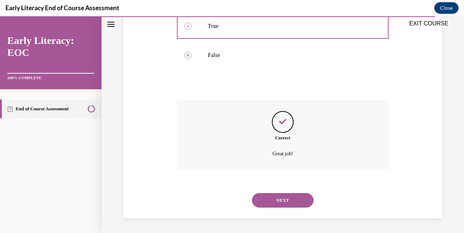
click at [285, 198] on button "NEXT" at bounding box center [283, 200] width 62 height 14
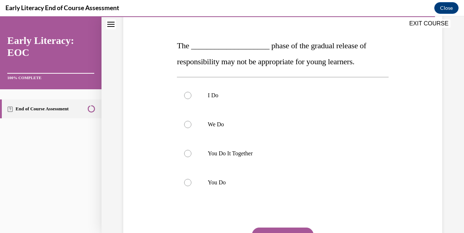
scroll to position [102, 0]
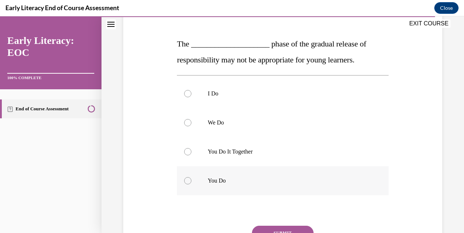
click at [262, 175] on div at bounding box center [282, 180] width 211 height 29
click at [282, 229] on button "SUBMIT" at bounding box center [283, 232] width 62 height 14
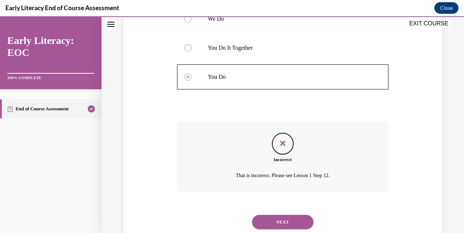
scroll to position [228, 0]
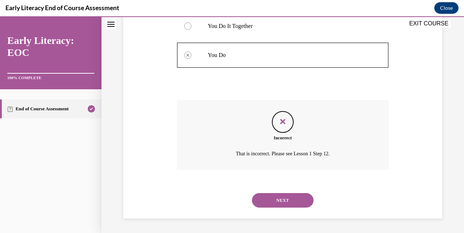
click at [283, 201] on button "NEXT" at bounding box center [283, 200] width 62 height 14
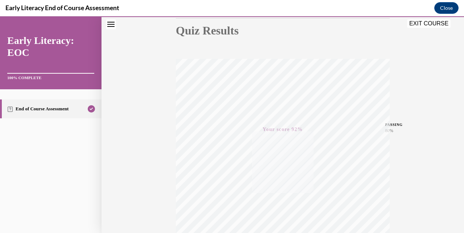
scroll to position [80, 0]
